Goal: Check status: Check status

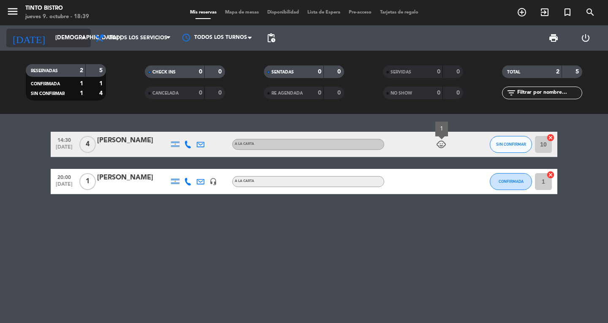
click at [89, 31] on input "[DEMOGRAPHIC_DATA] [DATE]" at bounding box center [88, 37] width 74 height 15
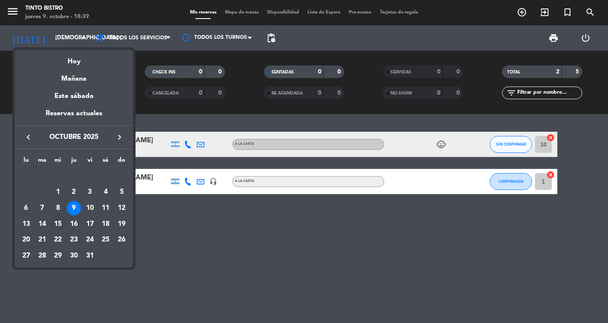
click at [57, 221] on div "15" at bounding box center [58, 224] width 14 height 14
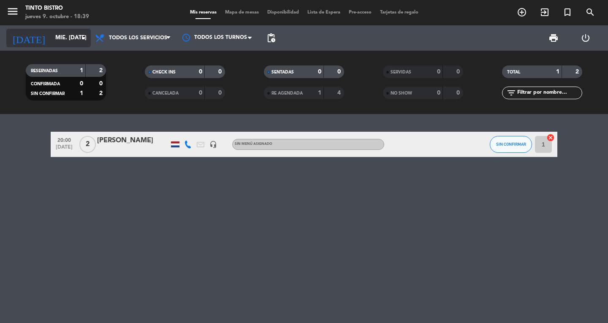
click at [86, 37] on icon "arrow_drop_down" at bounding box center [83, 38] width 10 height 10
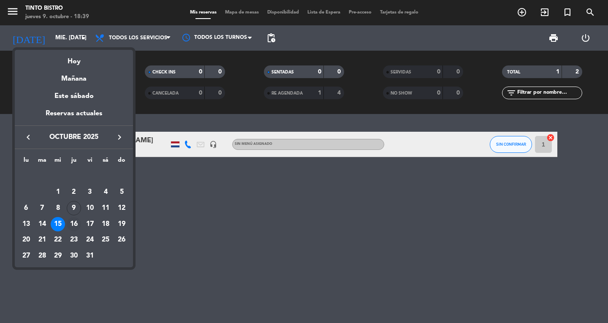
click at [78, 223] on div "16" at bounding box center [74, 224] width 14 height 14
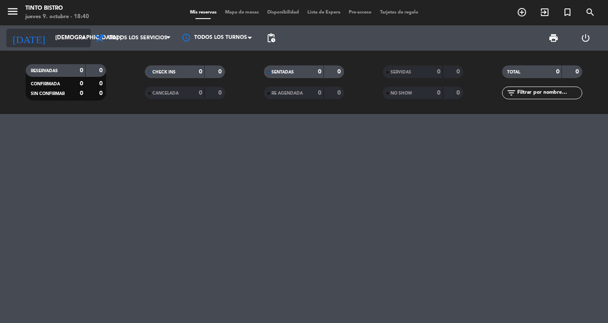
click at [78, 41] on icon "arrow_drop_down" at bounding box center [83, 38] width 10 height 10
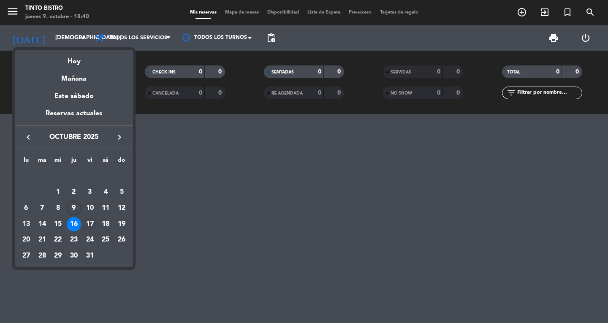
click at [94, 224] on div "17" at bounding box center [90, 224] width 14 height 14
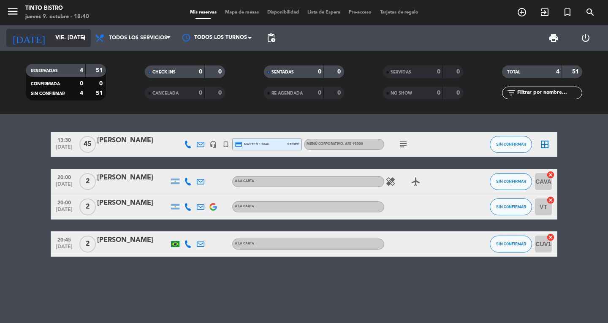
click at [84, 34] on icon "arrow_drop_down" at bounding box center [83, 38] width 10 height 10
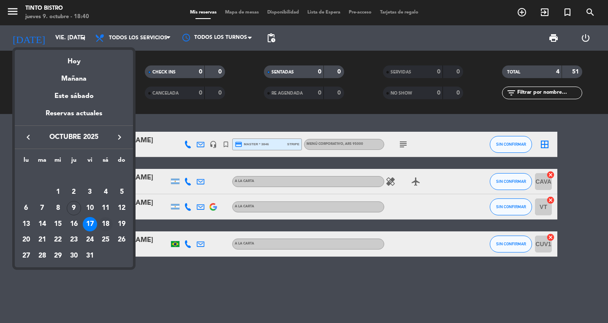
click at [103, 225] on div "18" at bounding box center [105, 224] width 14 height 14
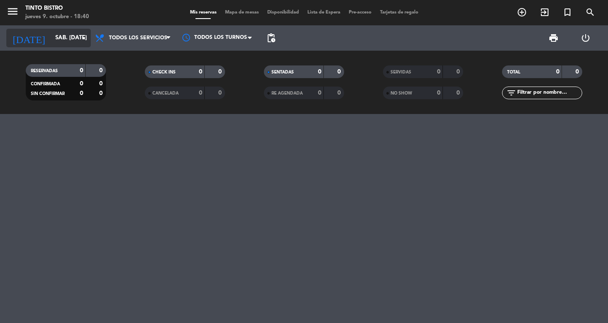
click at [78, 38] on input "sáb. [DATE]" at bounding box center [88, 37] width 74 height 15
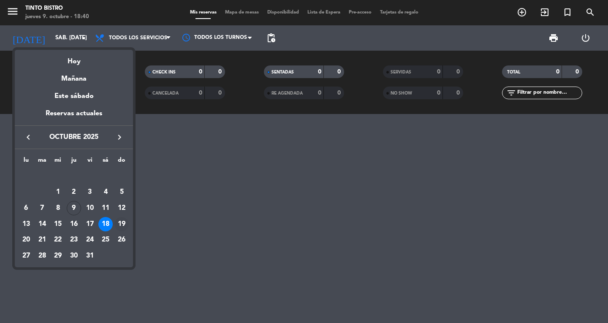
click at [122, 222] on div "19" at bounding box center [121, 224] width 14 height 14
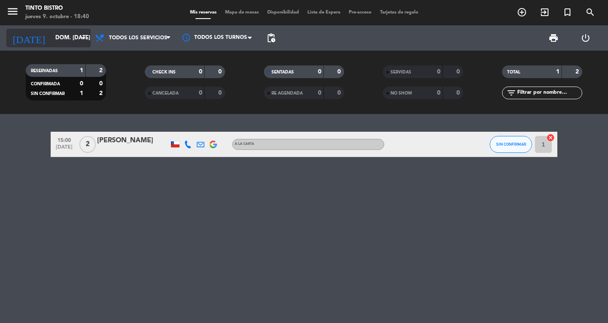
click at [88, 35] on icon "arrow_drop_down" at bounding box center [83, 38] width 10 height 10
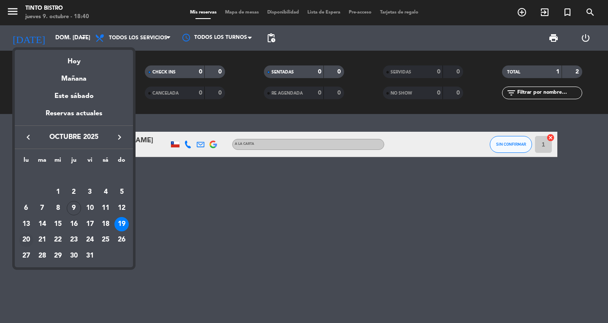
click at [23, 243] on div "20" at bounding box center [26, 240] width 14 height 14
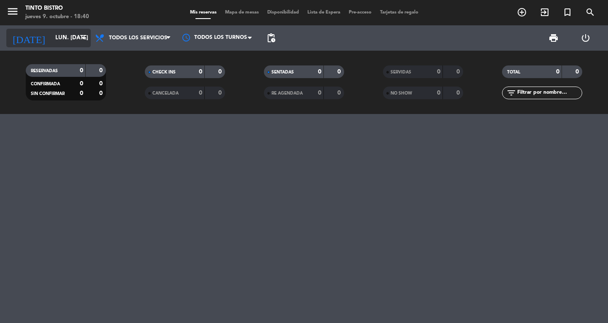
click at [85, 39] on icon "arrow_drop_down" at bounding box center [83, 38] width 10 height 10
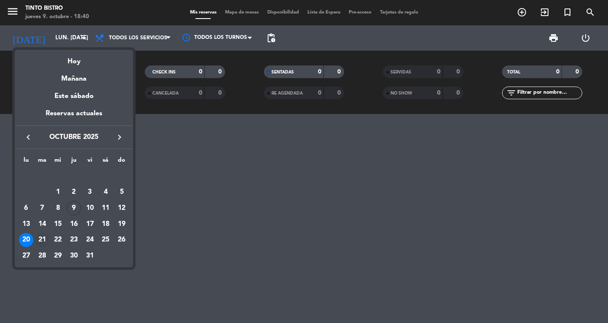
click at [41, 243] on div "21" at bounding box center [42, 240] width 14 height 14
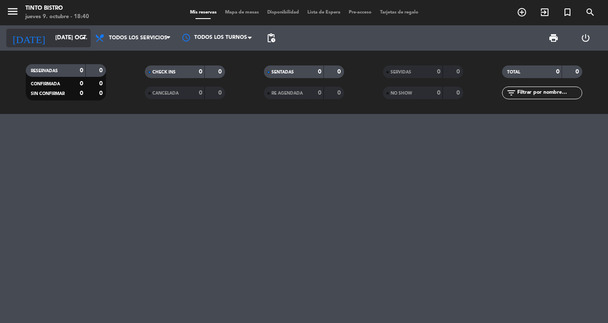
click at [86, 41] on icon "arrow_drop_down" at bounding box center [83, 38] width 10 height 10
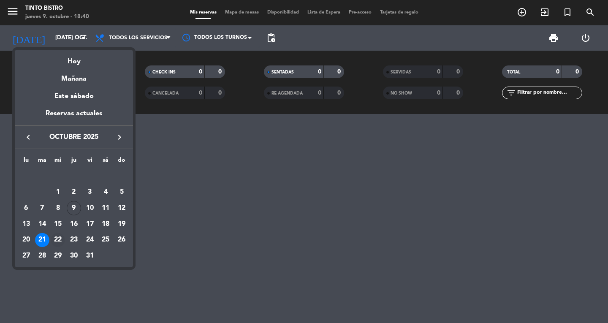
click at [53, 240] on div "22" at bounding box center [58, 240] width 14 height 14
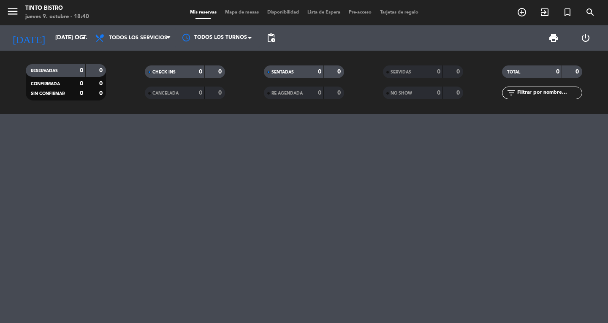
type input "mié. [DATE]"
